Goal: Information Seeking & Learning: Check status

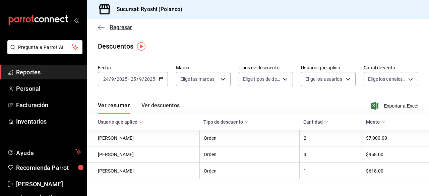
click at [99, 26] on icon "button" at bounding box center [99, 27] width 3 height 5
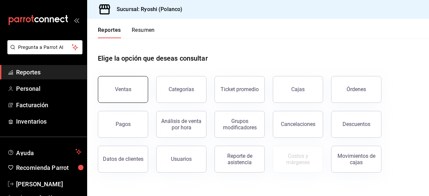
click at [133, 88] on button "Ventas" at bounding box center [123, 89] width 50 height 27
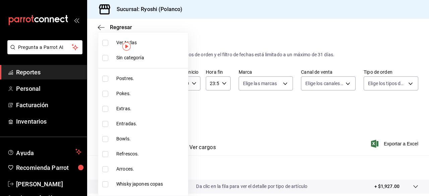
click at [160, 111] on body "Pregunta a Parrot AI Reportes Personal Facturación Inventarios Ayuda Recomienda…" at bounding box center [214, 98] width 429 height 196
click at [106, 44] on input "checkbox" at bounding box center [105, 43] width 6 height 6
checkbox input "true"
type input "3971b1f1-eb4c-4b65-a33f-e0602f1a7270,e647ec20-b9be-4789-a430-eb555fd10a41,bb66a…"
checkbox input "true"
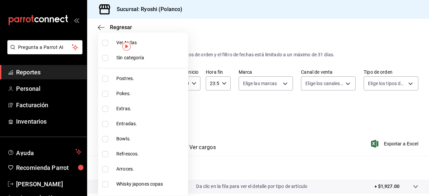
checkbox input "true"
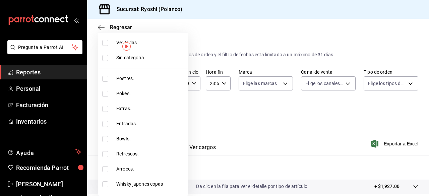
checkbox input "true"
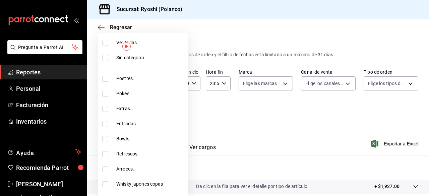
checkbox input "true"
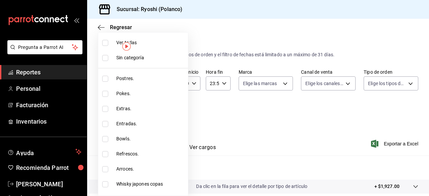
checkbox input "true"
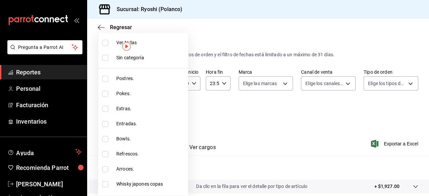
checkbox input "true"
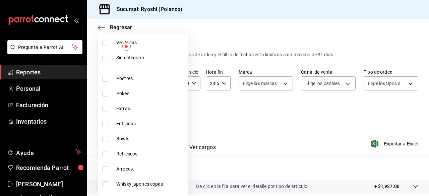
checkbox input "true"
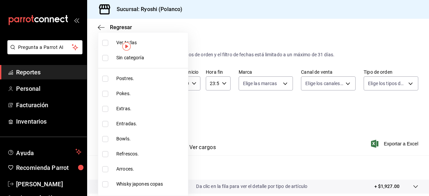
checkbox input "true"
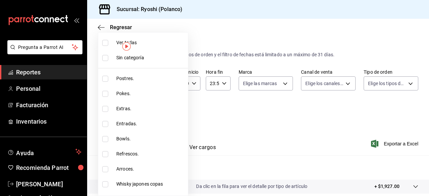
checkbox input "true"
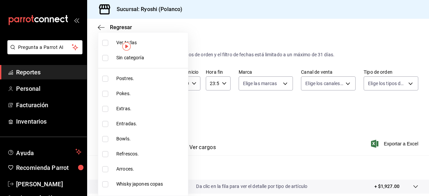
checkbox input "true"
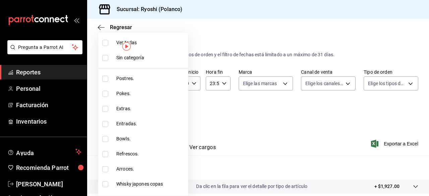
checkbox input "true"
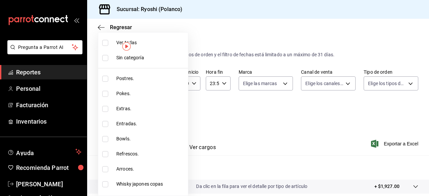
checkbox input "true"
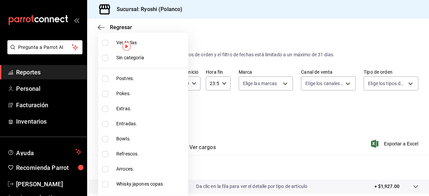
checkbox input "true"
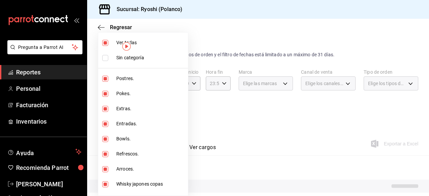
click at [106, 44] on input "checkbox" at bounding box center [105, 43] width 6 height 6
checkbox input "false"
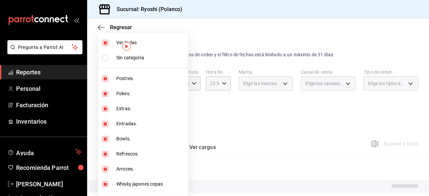
checkbox input "false"
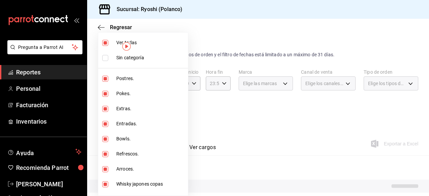
checkbox input "false"
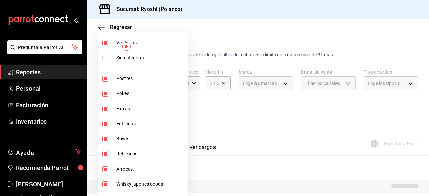
checkbox input "false"
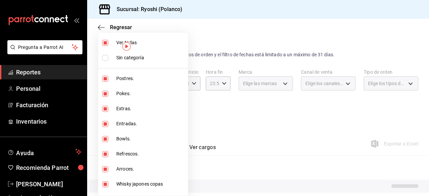
checkbox input "false"
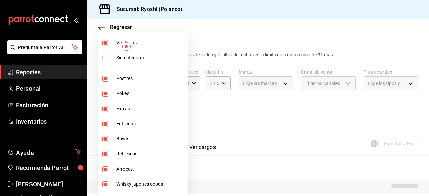
checkbox input "false"
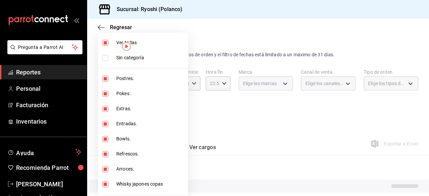
checkbox input "false"
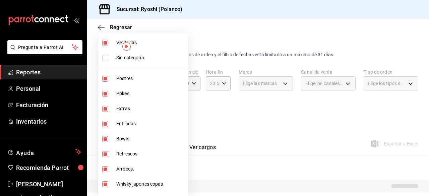
checkbox input "false"
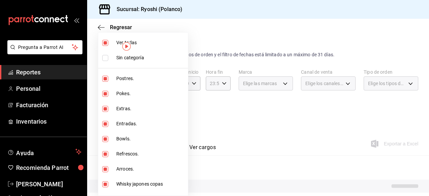
checkbox input "false"
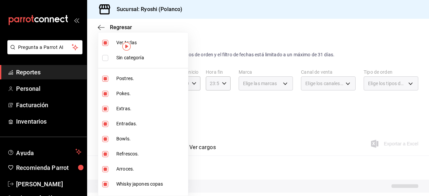
checkbox input "false"
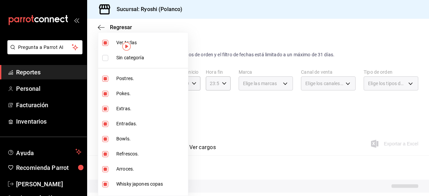
checkbox input "false"
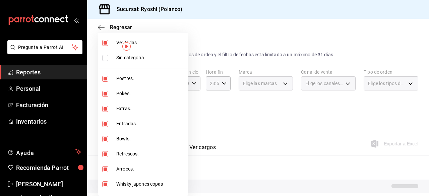
checkbox input "false"
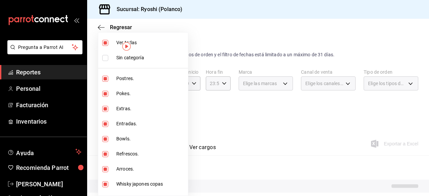
checkbox input "false"
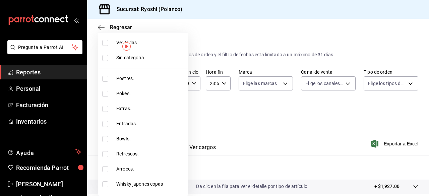
click at [295, 152] on div at bounding box center [214, 98] width 429 height 196
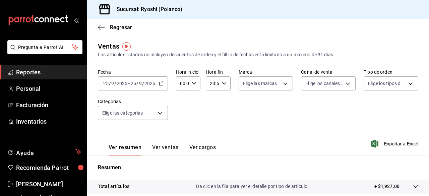
click at [163, 82] on icon "button" at bounding box center [161, 83] width 5 height 5
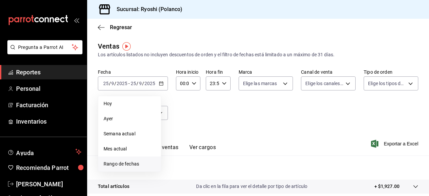
click at [134, 160] on li "Rango de fechas" at bounding box center [129, 164] width 63 height 15
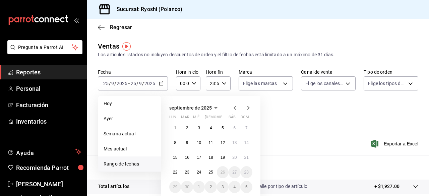
click at [134, 162] on span "Rango de fechas" at bounding box center [130, 164] width 52 height 7
click at [200, 167] on button "24" at bounding box center [199, 172] width 12 height 12
click at [209, 169] on button "25" at bounding box center [211, 172] width 12 height 12
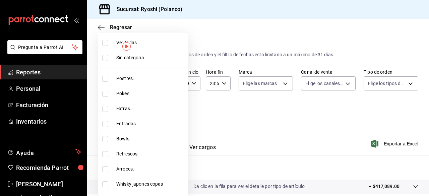
click at [159, 113] on body "Pregunta a Parrot AI Reportes Personal Facturación Inventarios Ayuda Recomienda…" at bounding box center [214, 98] width 429 height 196
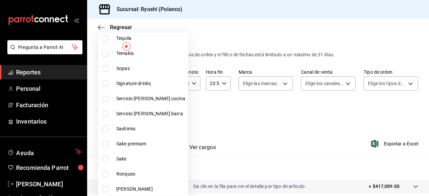
scroll to position [405, 0]
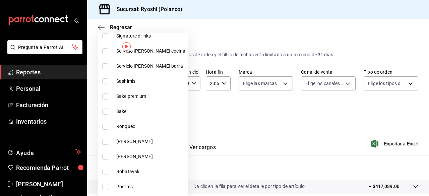
click at [106, 110] on input "checkbox" at bounding box center [105, 112] width 6 height 6
checkbox input "true"
type input "1d493c56-9e8a-41bc-8b21-c30132ae2fd2"
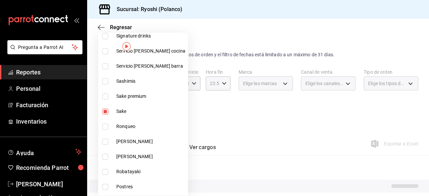
click at [105, 97] on input "checkbox" at bounding box center [105, 97] width 6 height 6
checkbox input "true"
type input "1d493c56-9e8a-41bc-8b21-c30132ae2fd2,4dc88bab-a57b-40d4-938a-f2d8c146497d"
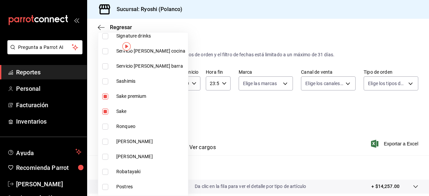
click at [247, 122] on div at bounding box center [214, 98] width 429 height 196
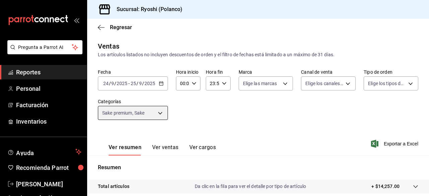
scroll to position [125, 0]
